Goal: Information Seeking & Learning: Understand process/instructions

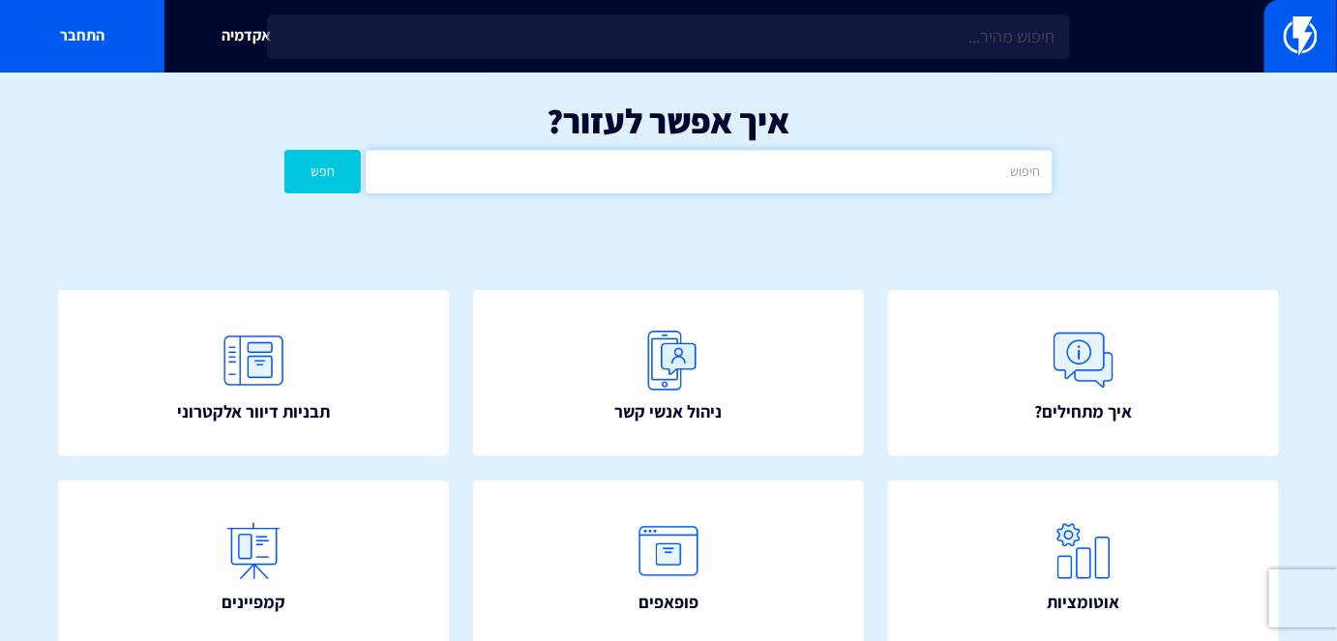
click at [719, 176] on input "text" at bounding box center [709, 172] width 686 height 44
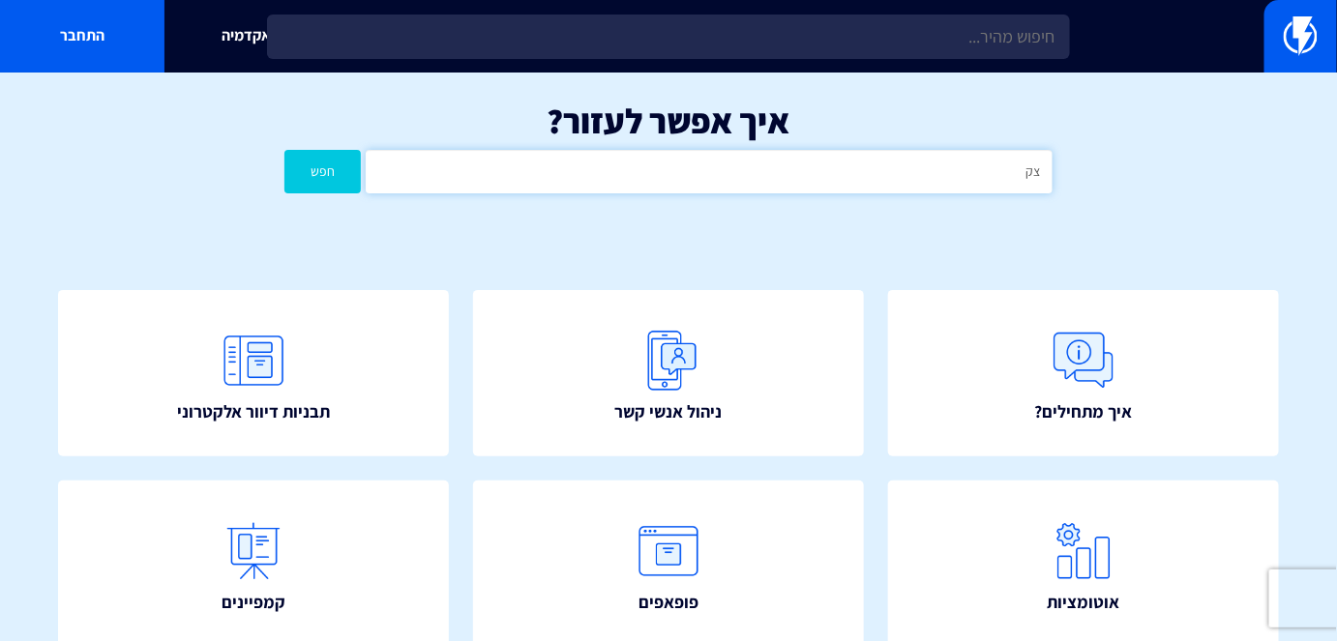
type input "צ"
type input "נטישת"
click at [342, 171] on button "חפש" at bounding box center [322, 172] width 76 height 44
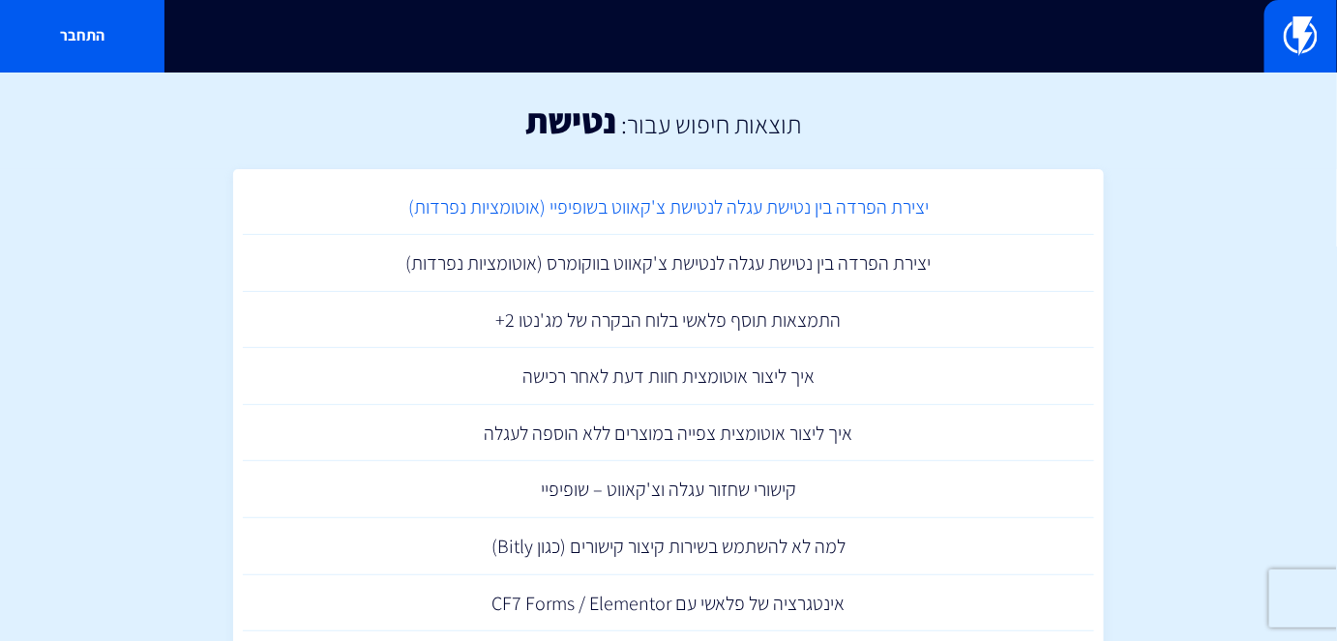
click at [721, 231] on link "יצירת הפרדה בין נטישת עגלה לנטישת צ'קאווט בשופיפיי (אוטומציות נפרדות)" at bounding box center [668, 207] width 851 height 57
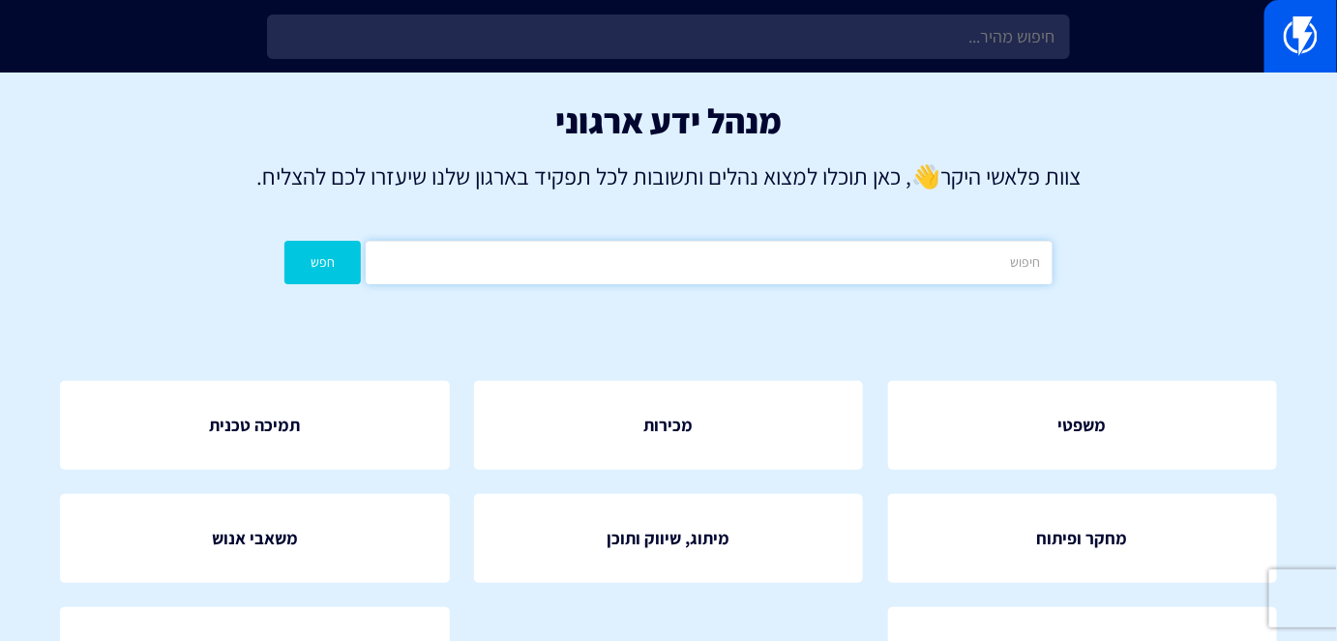
drag, startPoint x: 1045, startPoint y: 274, endPoint x: 1062, endPoint y: 289, distance: 23.3
click at [1045, 274] on input "text" at bounding box center [709, 263] width 686 height 44
type input "קטלוג"
click at [312, 256] on button "חפש" at bounding box center [322, 263] width 76 height 44
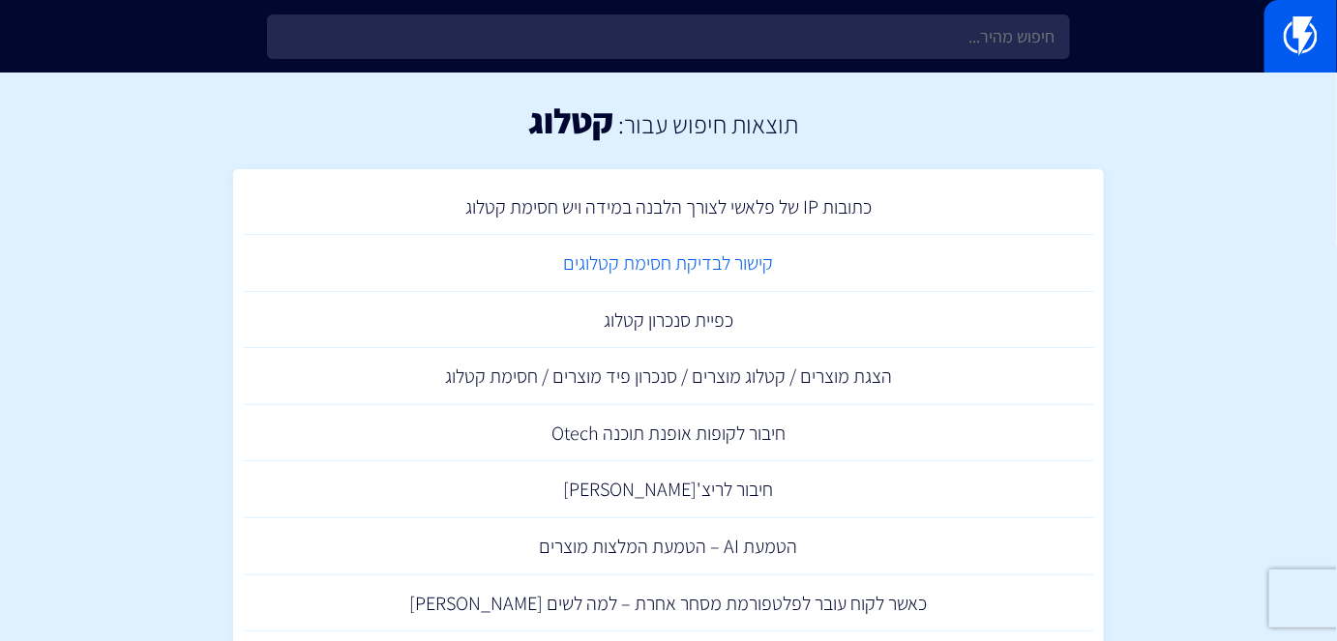
click at [722, 263] on link "קישור לבדיקת חסימת קטלוגים" at bounding box center [668, 263] width 851 height 57
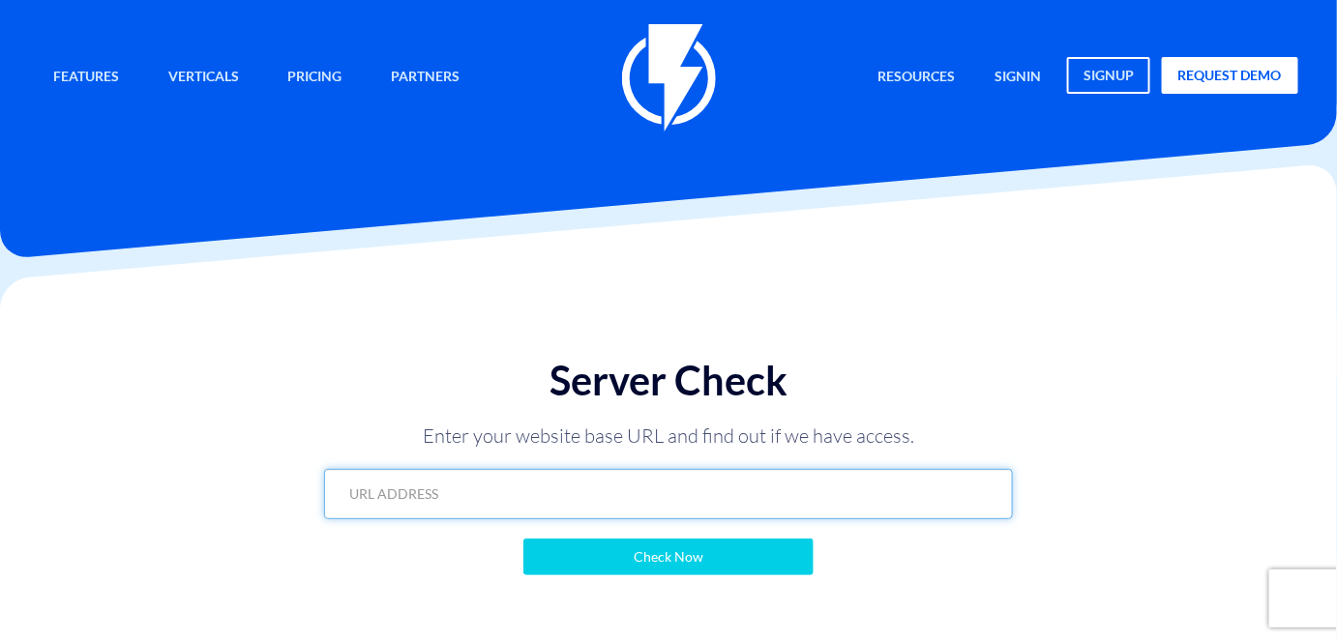
click at [805, 488] on input "text" at bounding box center [668, 494] width 688 height 50
paste input "https://shoes24.co.il/?flashy_export=products&flashy_pagination=true&per_page=1…"
type input "https://shoes24.co.il/?flashy_export=products&flashy_pagination=true&per_page=1…"
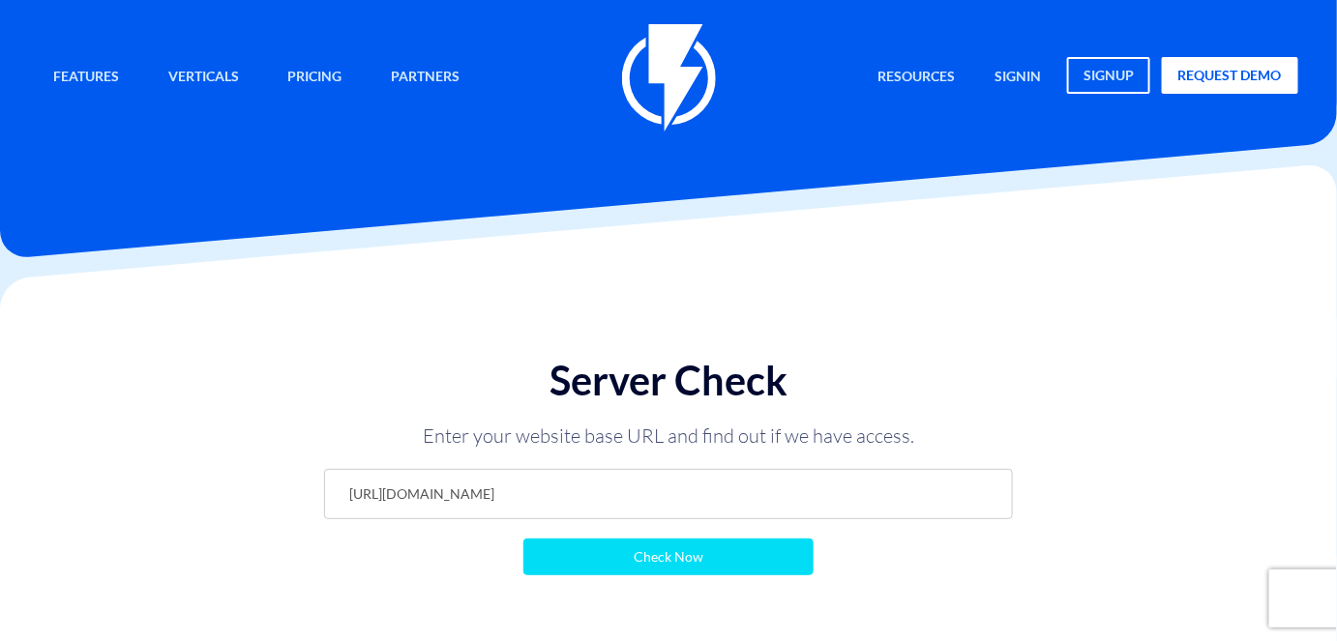
click at [790, 552] on input "Check Now" at bounding box center [668, 557] width 290 height 37
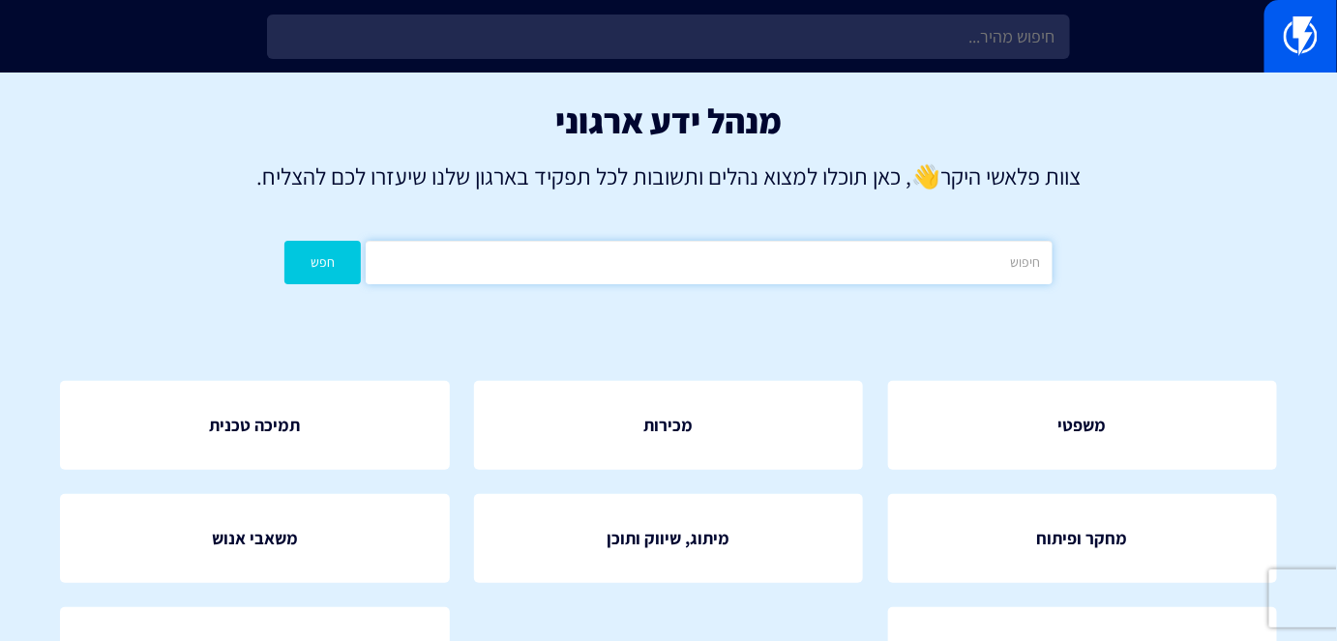
click at [937, 263] on input "text" at bounding box center [709, 263] width 686 height 44
type input "קטלוג"
click at [328, 269] on button "חפש" at bounding box center [322, 263] width 76 height 44
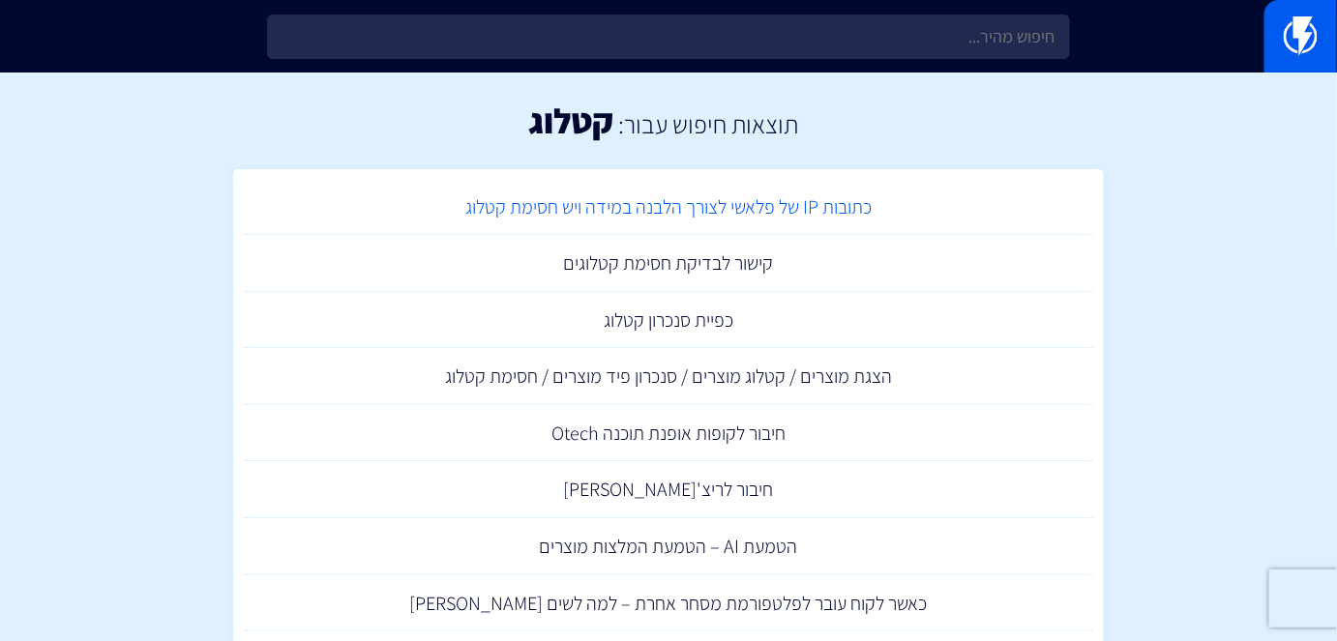
click at [803, 229] on link "כתובות IP של פלאשי לצורך הלבנה במידה ויש חסימת קטלוג" at bounding box center [668, 207] width 851 height 57
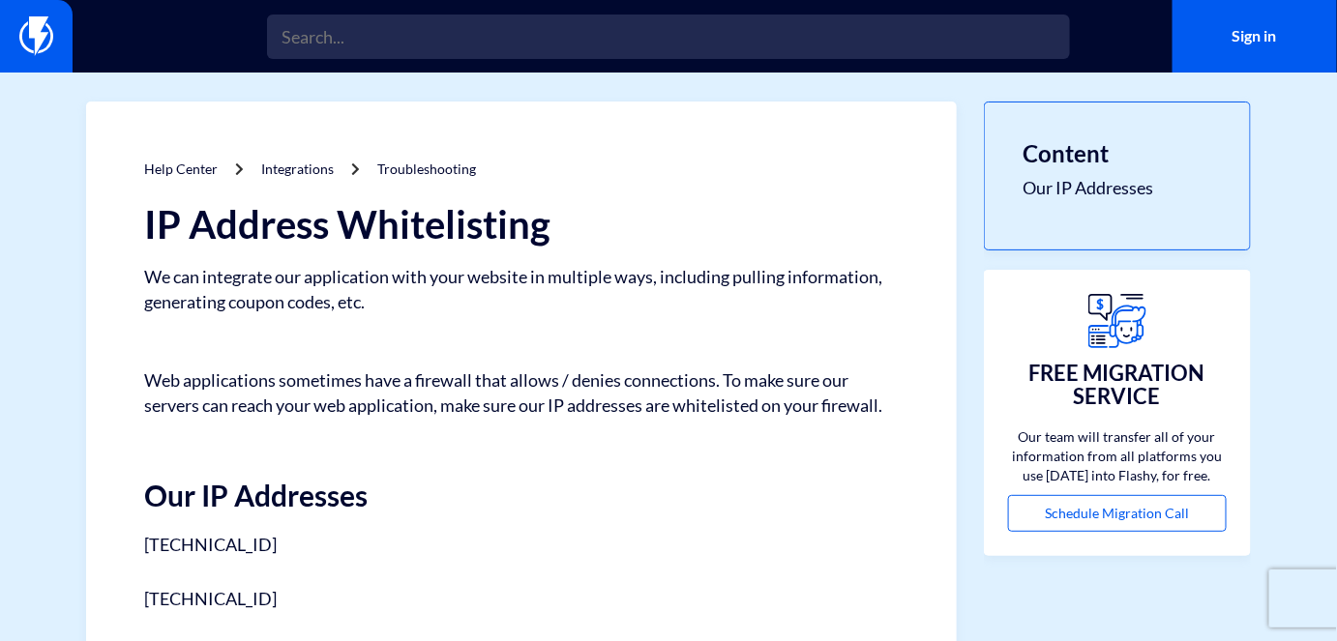
click at [884, 116] on div "Help Center Integrations Troubleshooting IP Address Whitelisting We can integra…" at bounding box center [521, 427] width 871 height 651
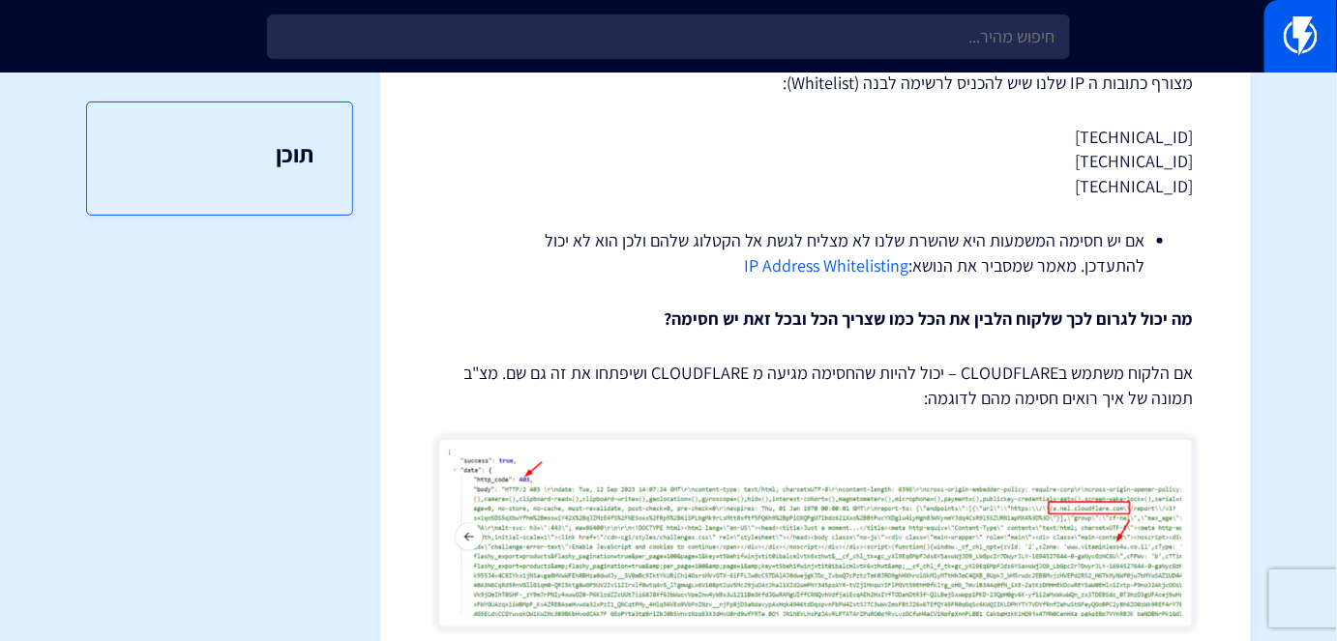
scroll to position [263, 0]
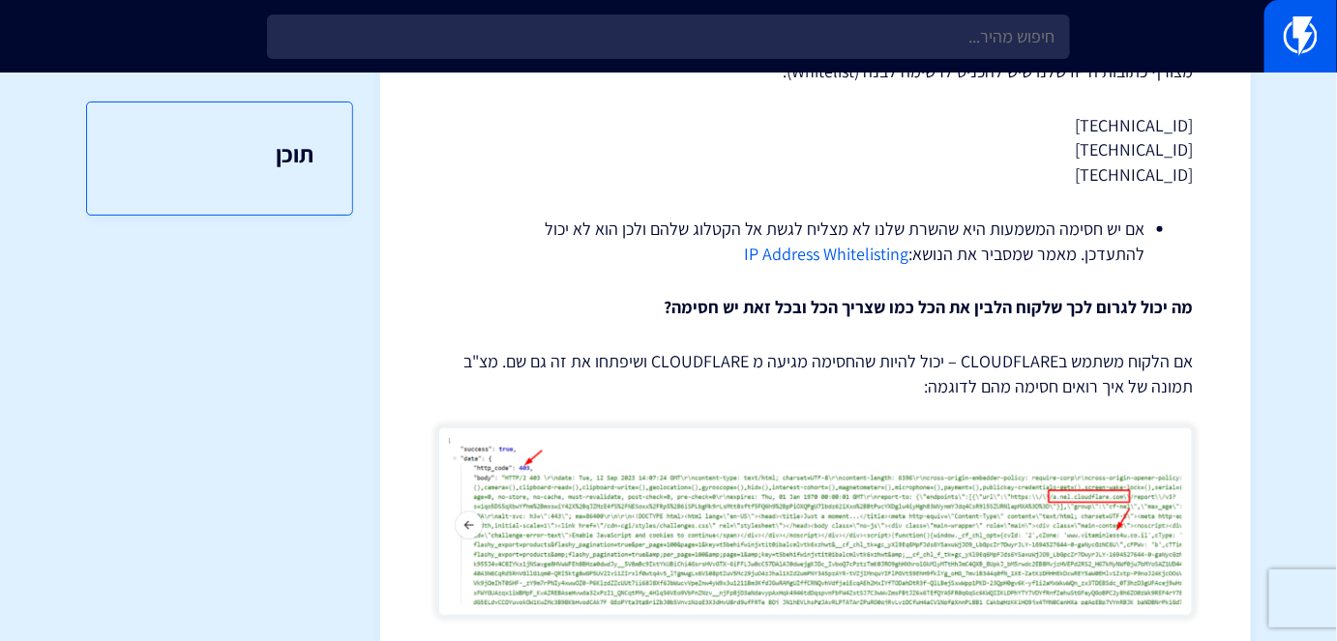
click at [834, 248] on link "IP Address Whitelisting" at bounding box center [826, 254] width 164 height 22
